Goal: Task Accomplishment & Management: Use online tool/utility

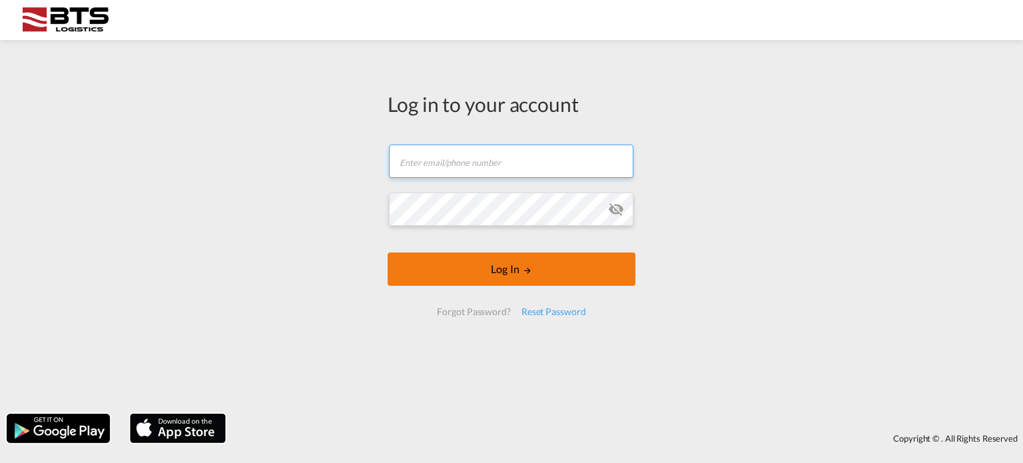
type input "[EMAIL_ADDRESS][DOMAIN_NAME]"
click at [508, 270] on button "Log In" at bounding box center [512, 269] width 248 height 33
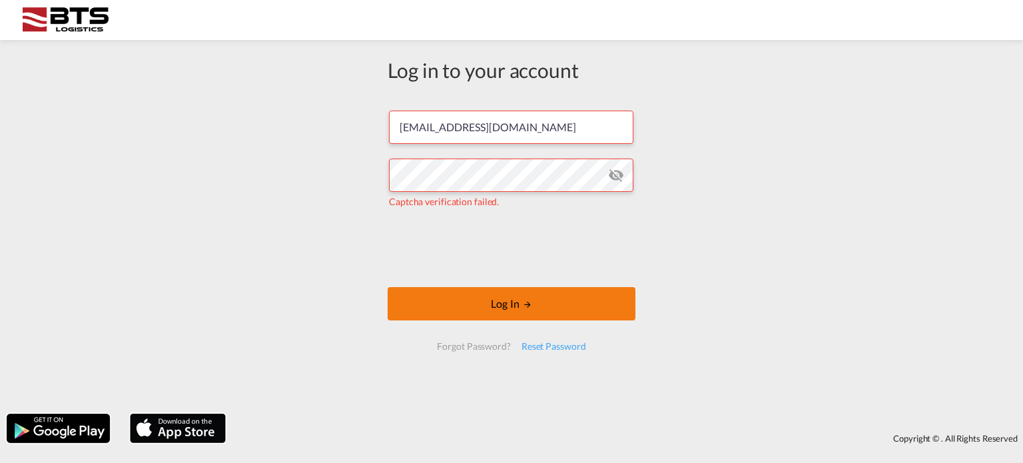
click at [482, 309] on button "Log In" at bounding box center [512, 303] width 248 height 33
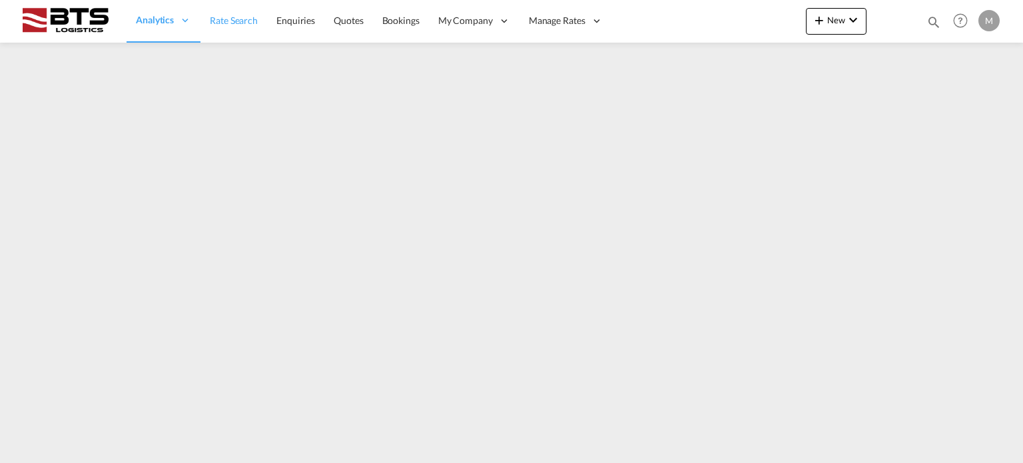
click at [234, 16] on span "Rate Search" at bounding box center [234, 20] width 48 height 11
